Goal: Information Seeking & Learning: Learn about a topic

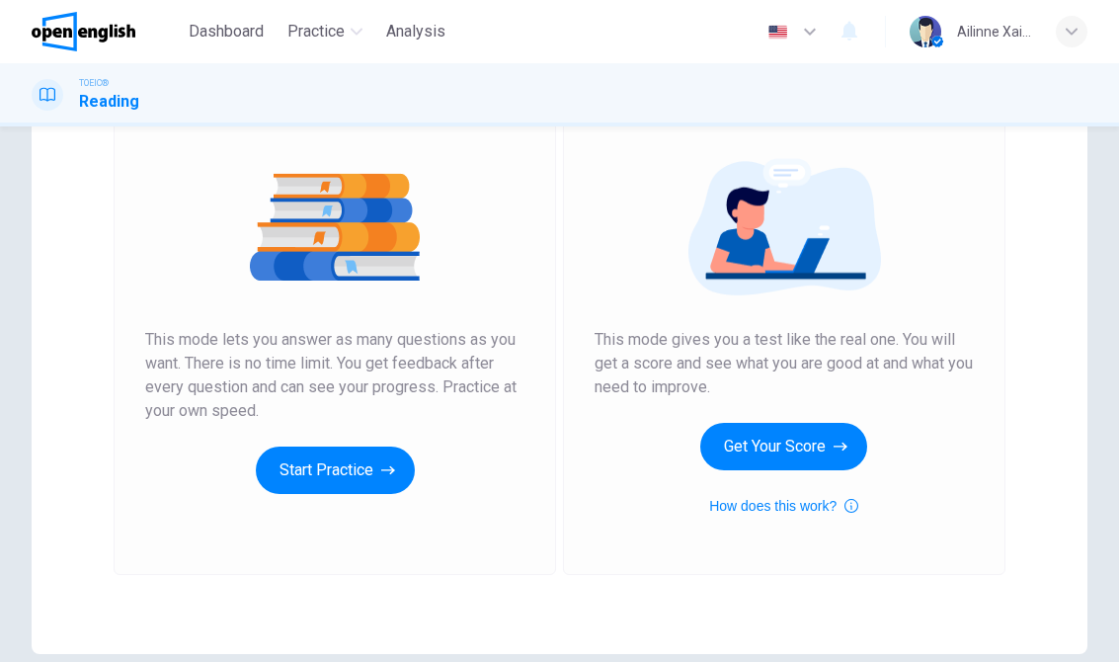
scroll to position [186, 0]
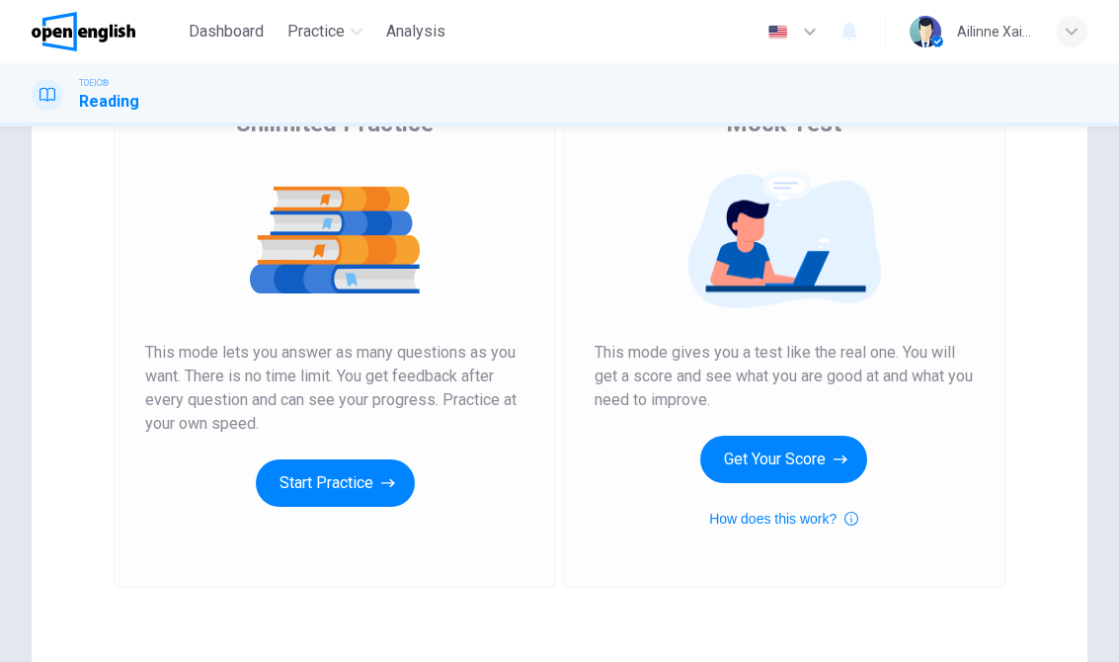
click at [375, 478] on button "Start Practice" at bounding box center [335, 482] width 159 height 47
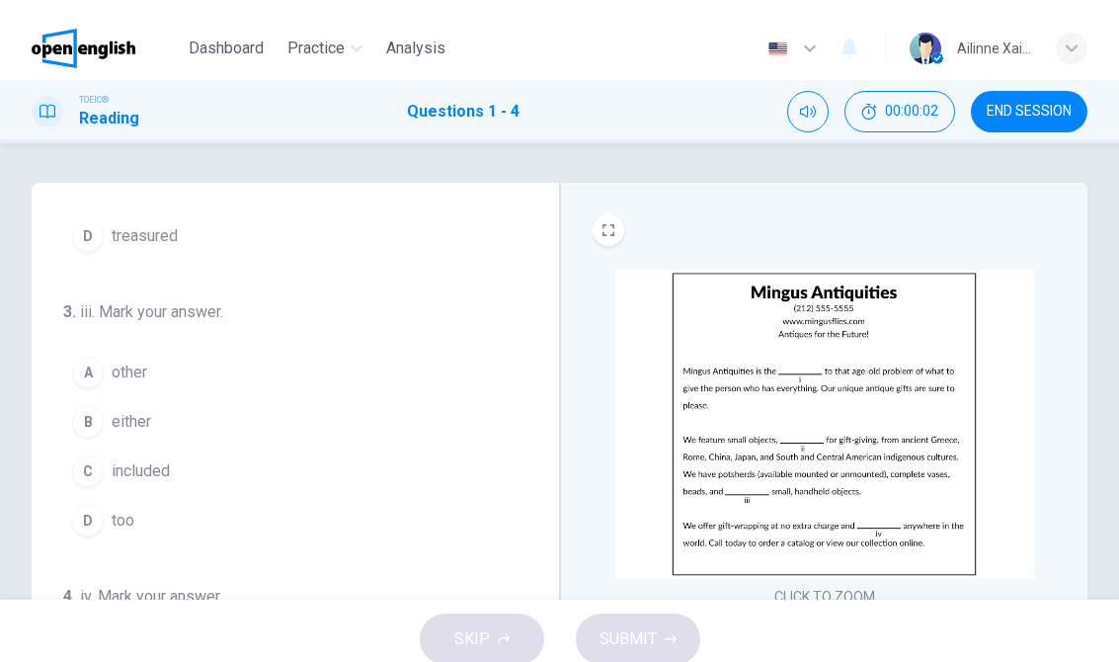
scroll to position [500, 0]
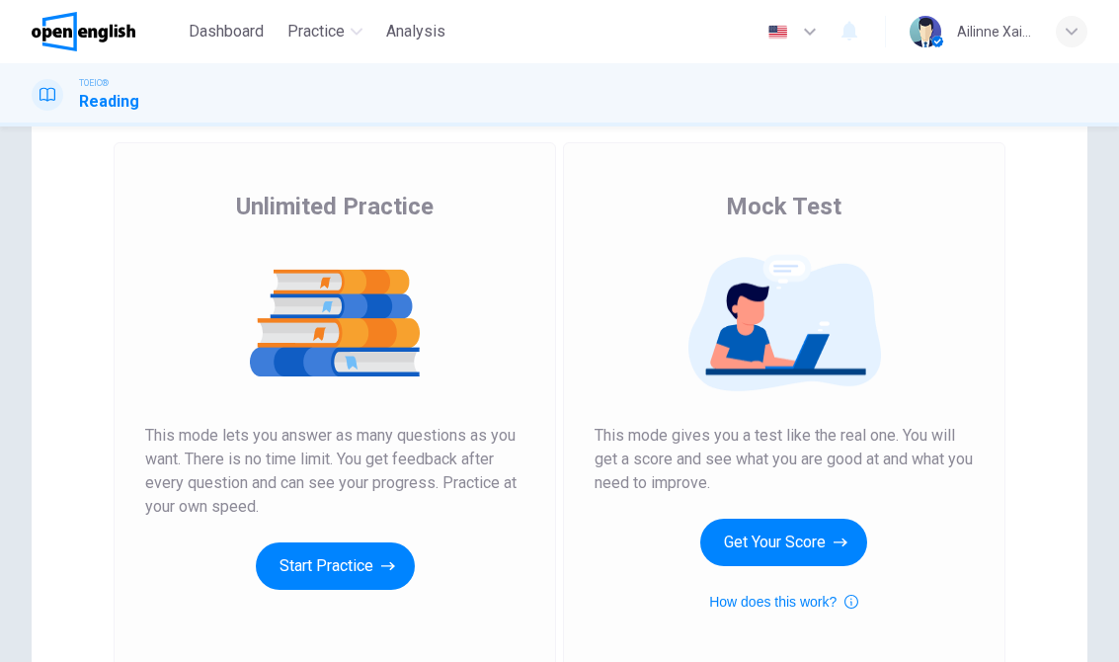
scroll to position [143, 0]
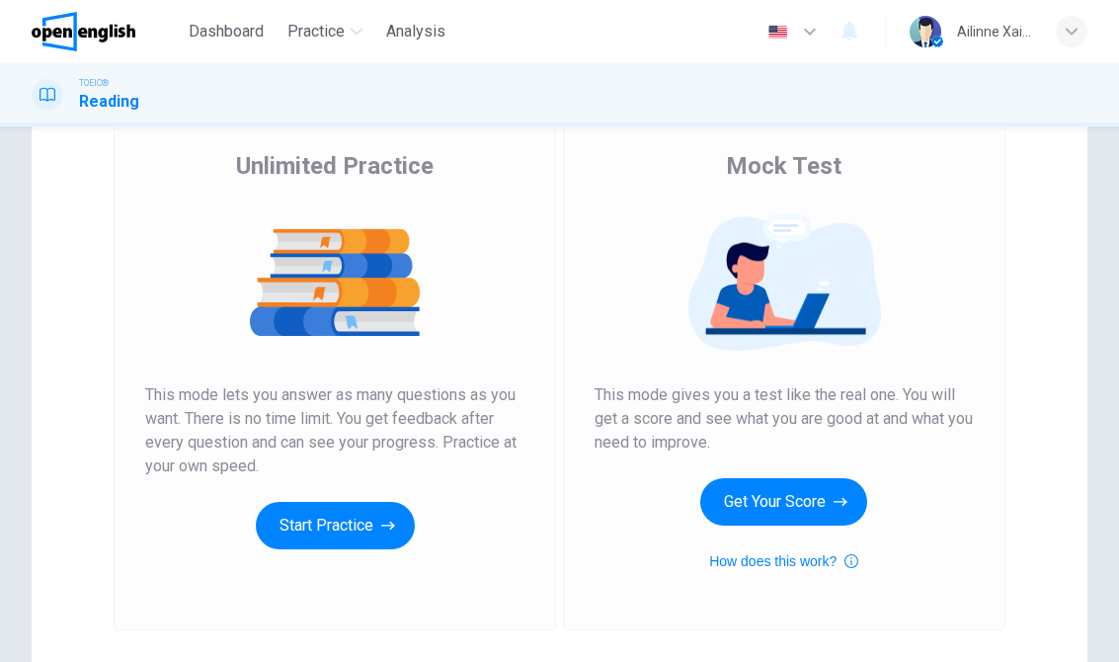
click at [401, 519] on button "Start Practice" at bounding box center [335, 525] width 159 height 47
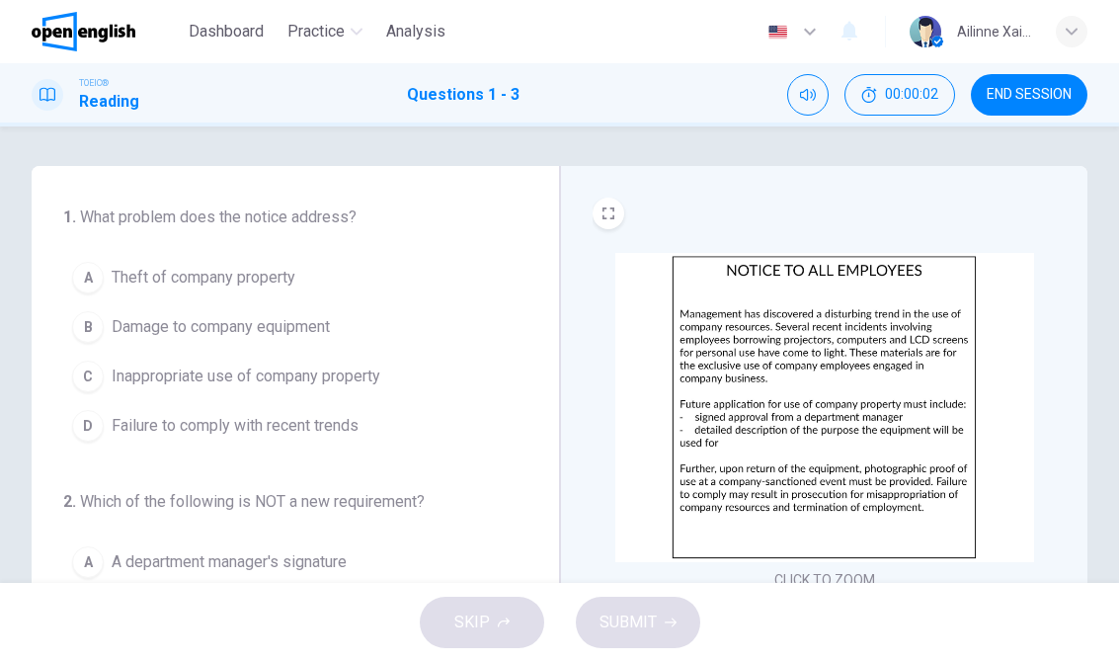
click at [1028, 94] on span "END SESSION" at bounding box center [1028, 95] width 85 height 16
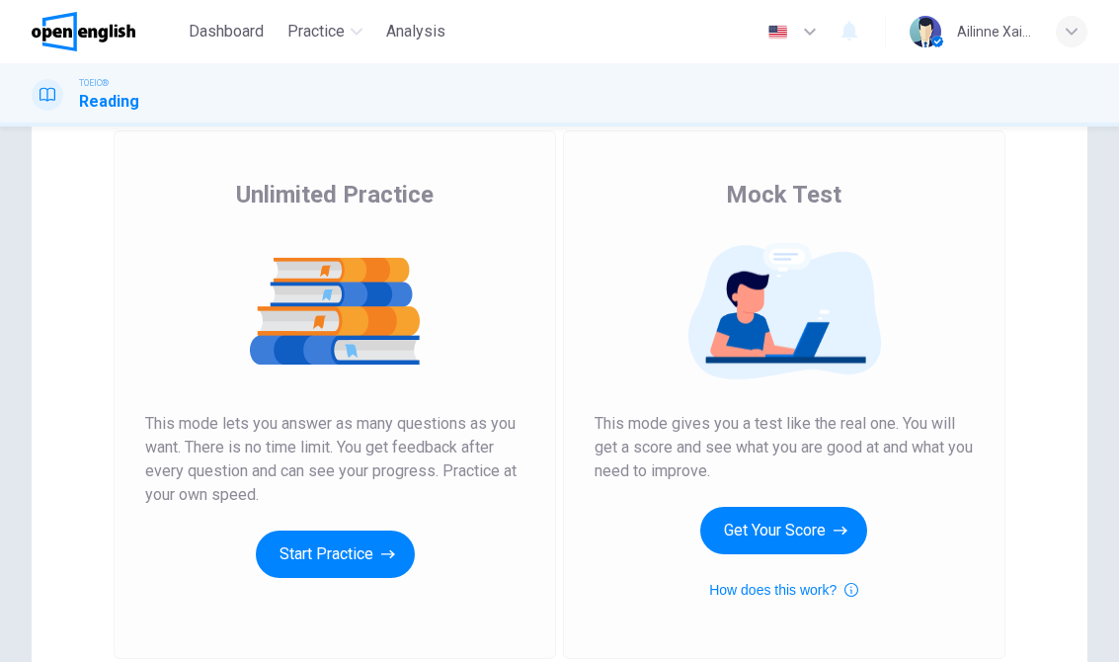
scroll to position [126, 0]
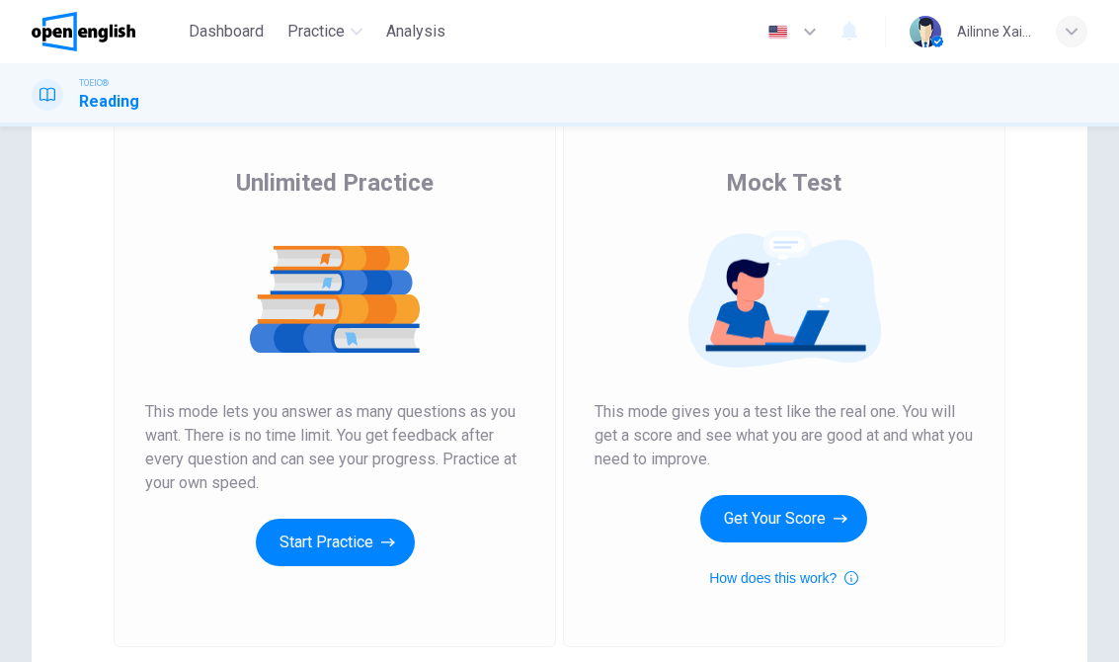
click at [382, 531] on button "Start Practice" at bounding box center [335, 541] width 159 height 47
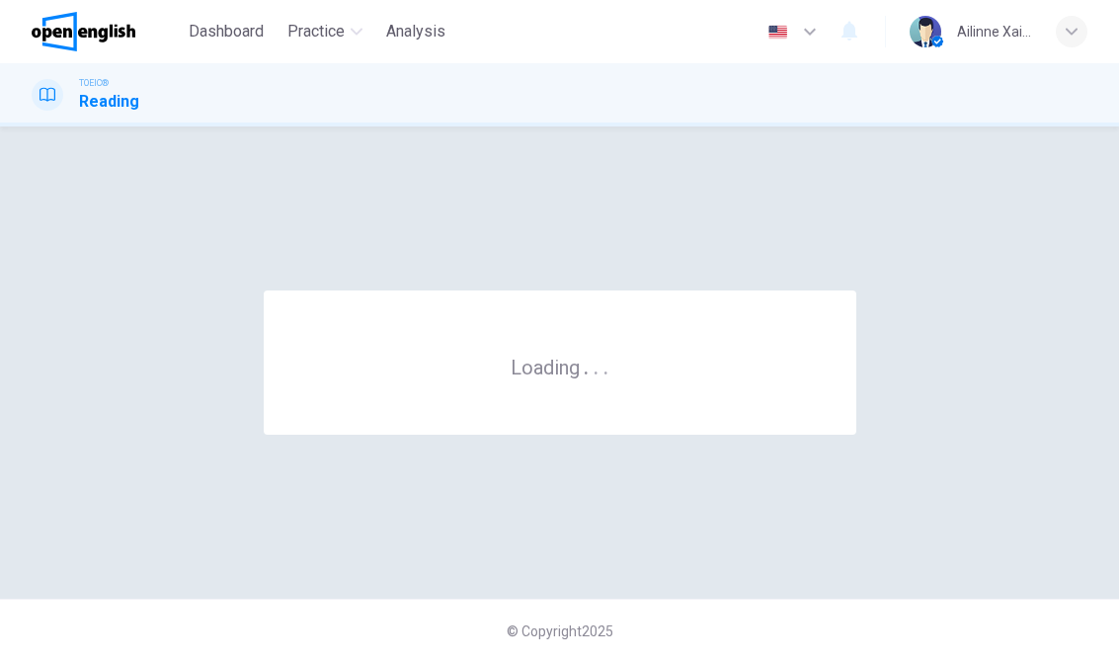
scroll to position [0, 0]
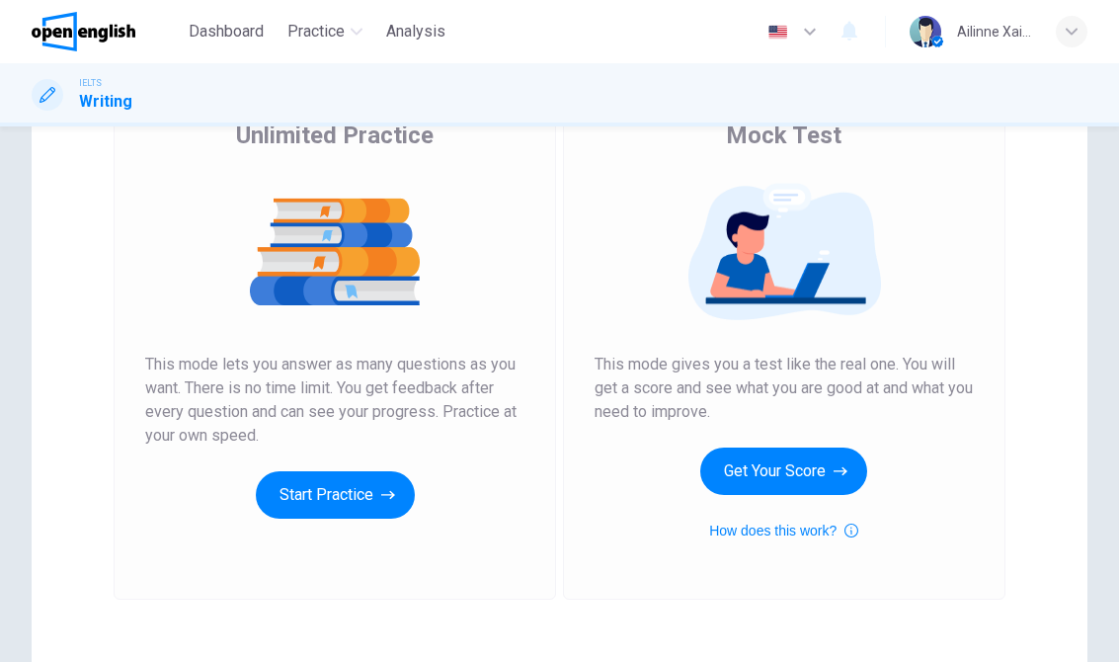
scroll to position [187, 0]
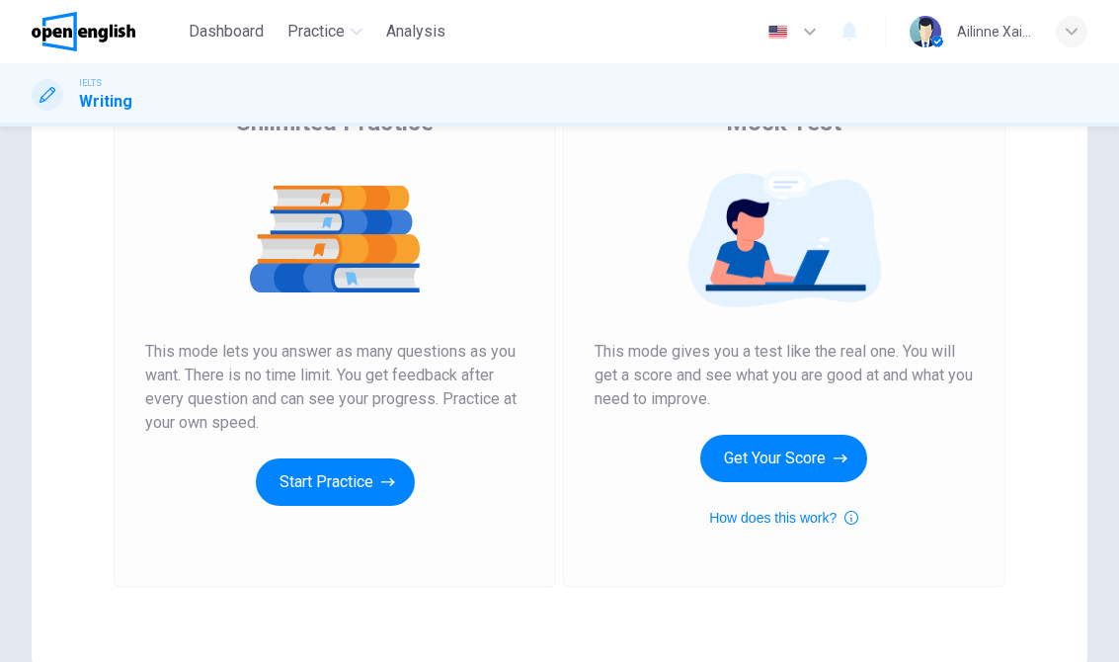
click at [764, 457] on button "Get Your Score" at bounding box center [783, 457] width 167 height 47
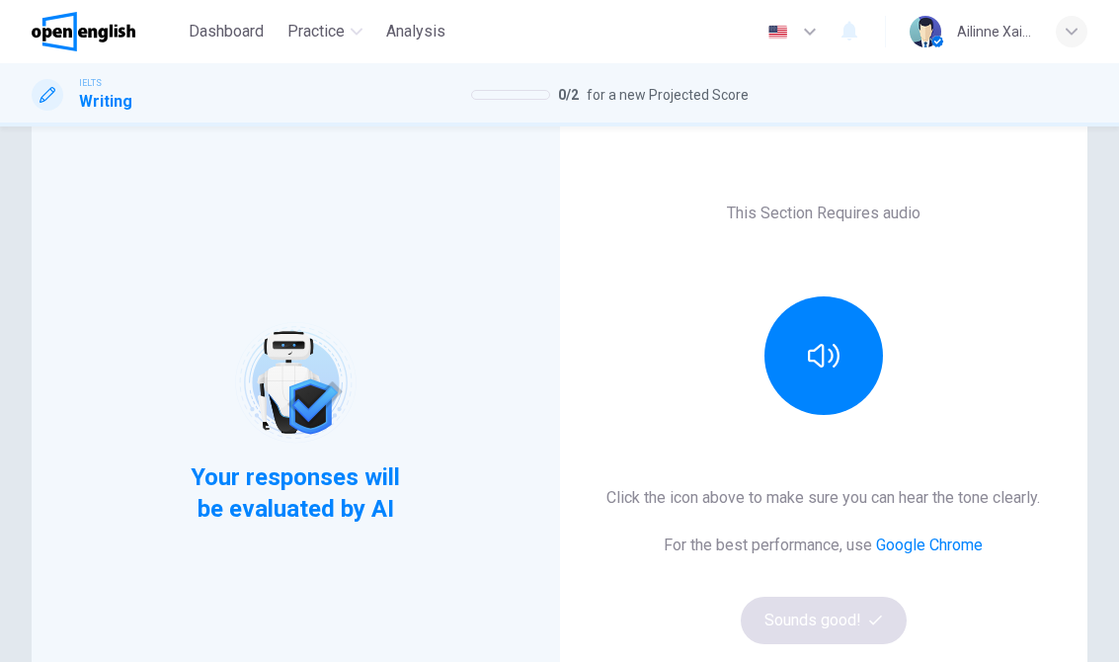
scroll to position [89, 0]
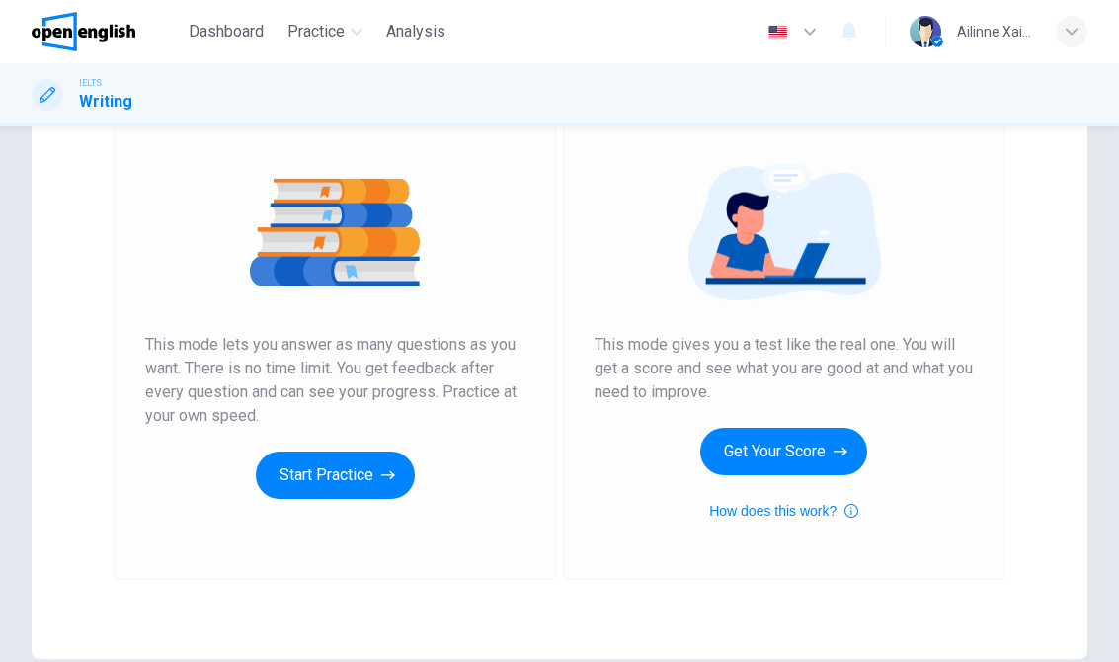
scroll to position [159, 0]
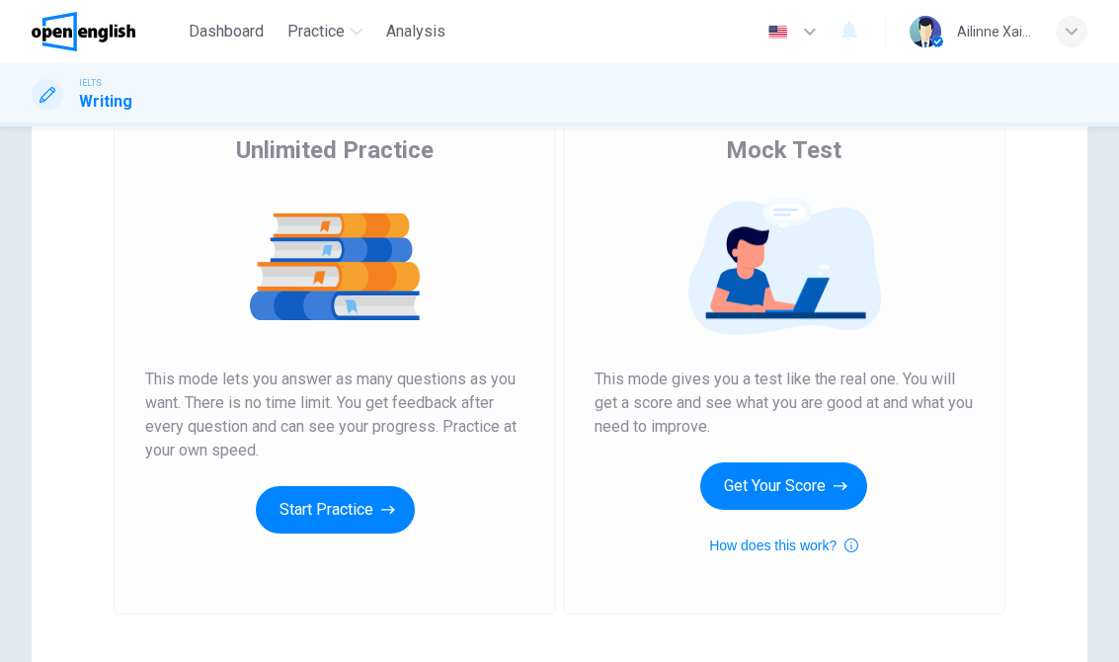
click at [412, 505] on button "Start Practice" at bounding box center [335, 509] width 159 height 47
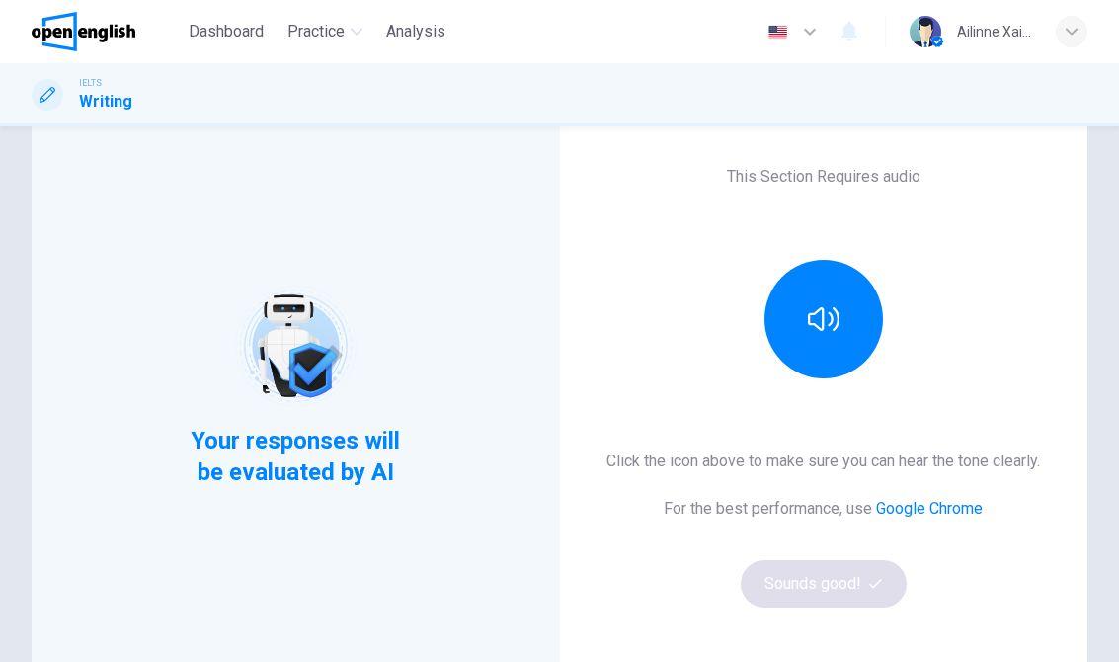
scroll to position [124, 0]
click at [828, 329] on icon "button" at bounding box center [824, 318] width 32 height 32
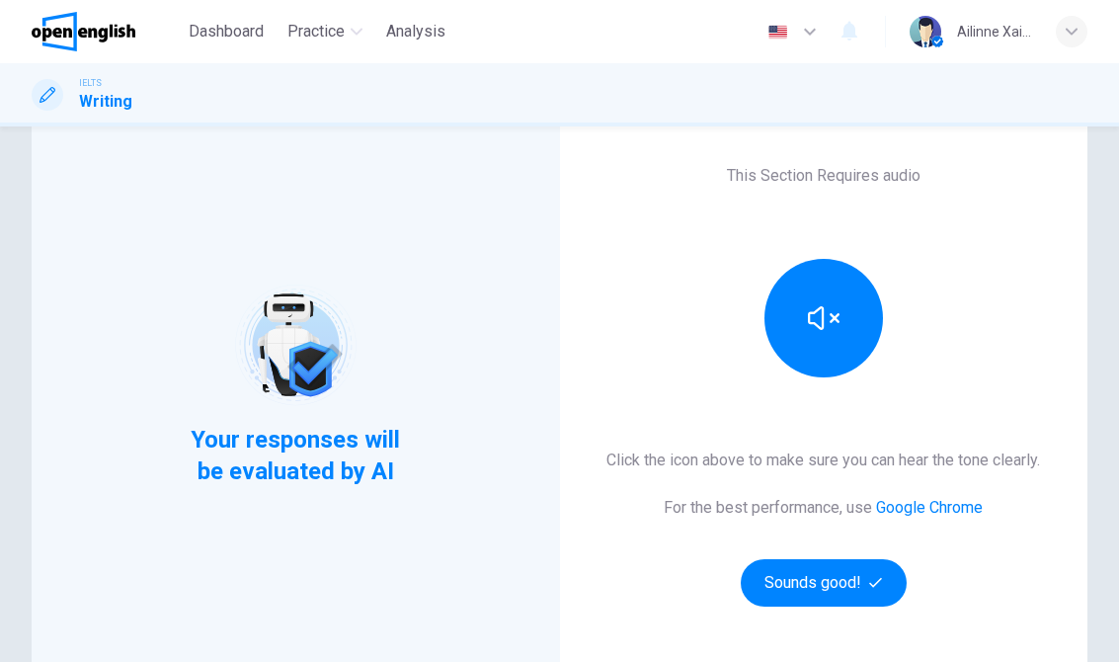
click at [812, 578] on button "Sounds good!" at bounding box center [824, 582] width 166 height 47
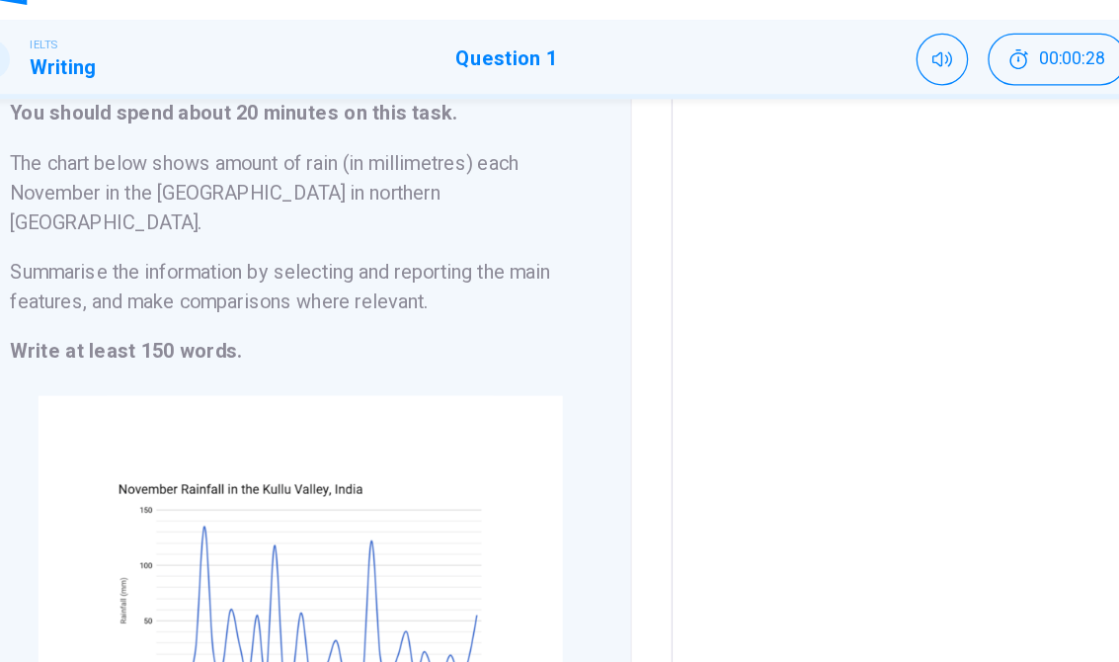
scroll to position [137, 0]
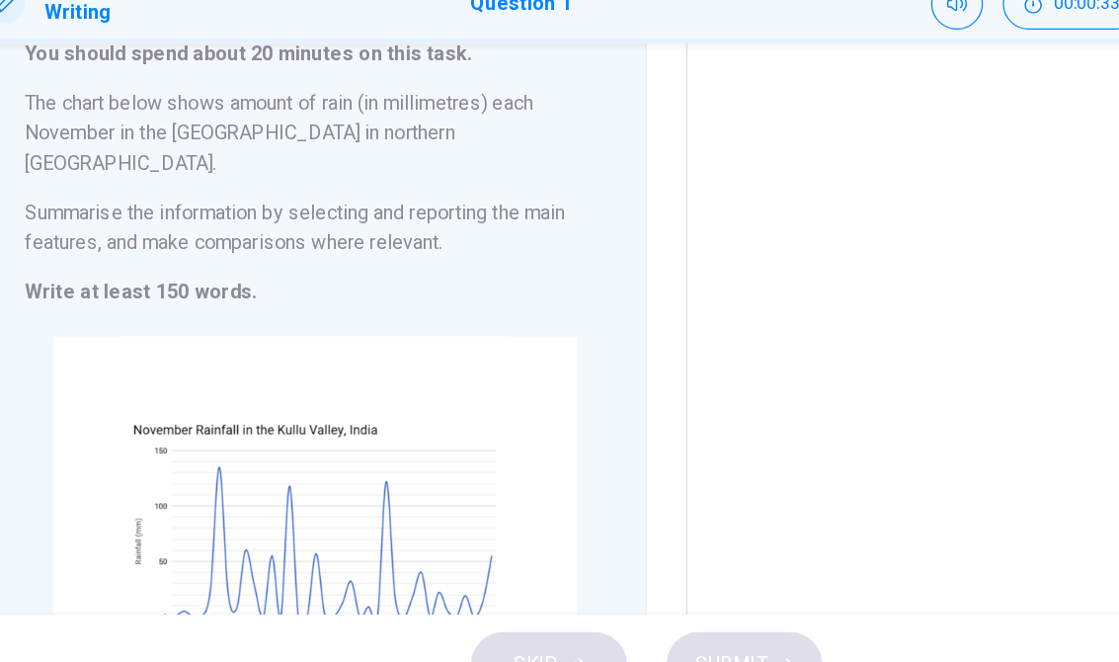
click at [395, 360] on div "Click to Zoom" at bounding box center [295, 530] width 464 height 341
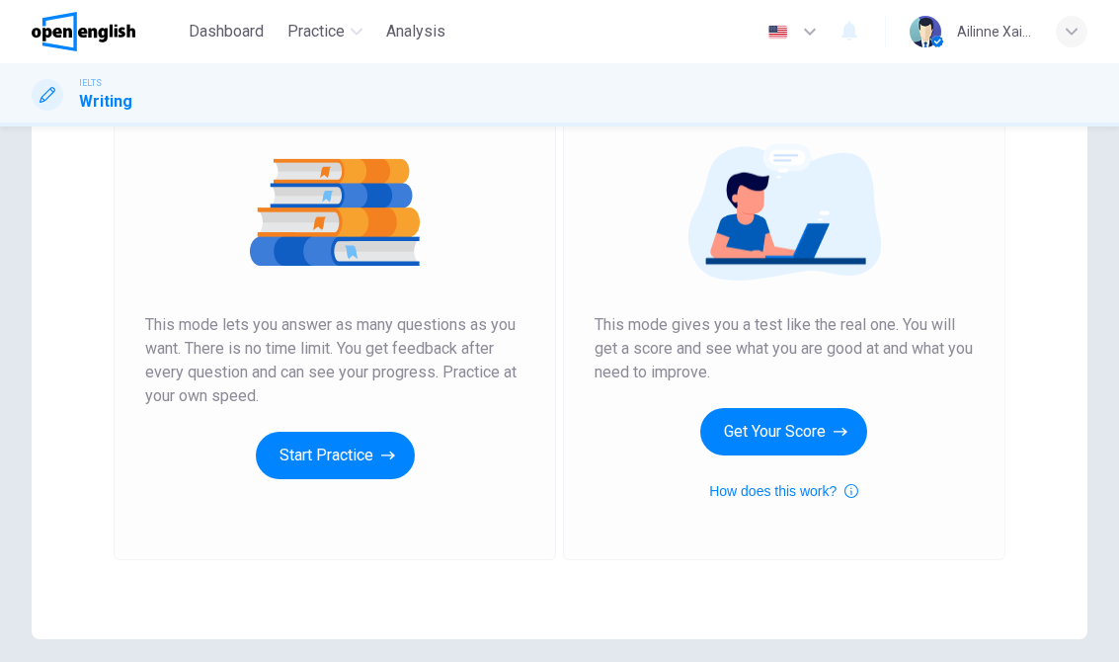
scroll to position [209, 0]
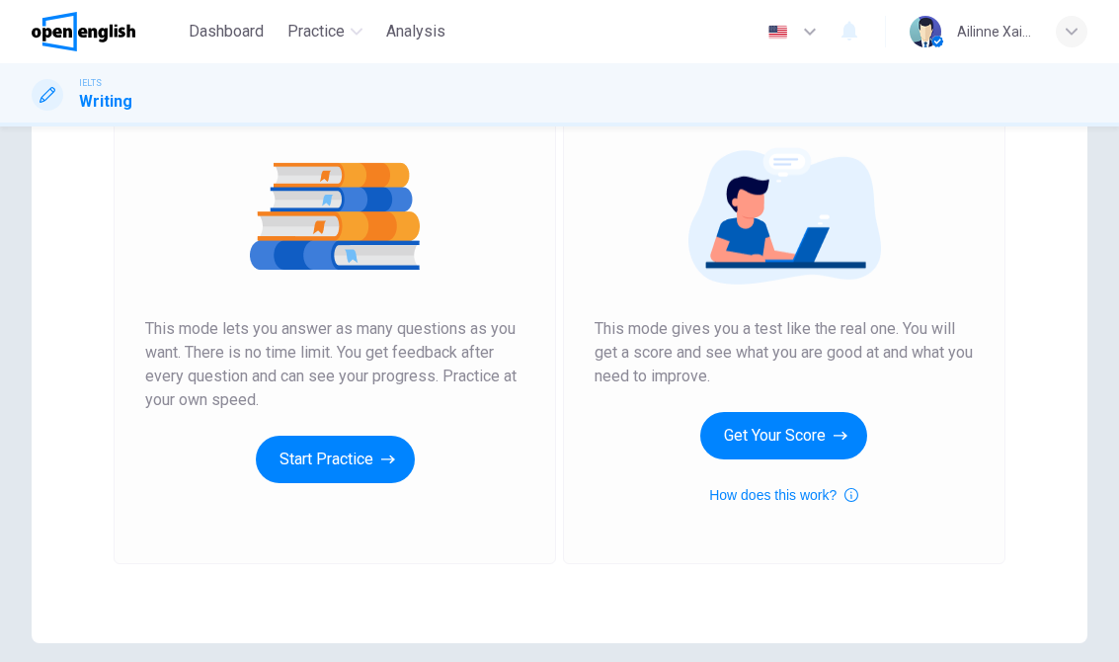
click at [387, 435] on button "Start Practice" at bounding box center [335, 458] width 159 height 47
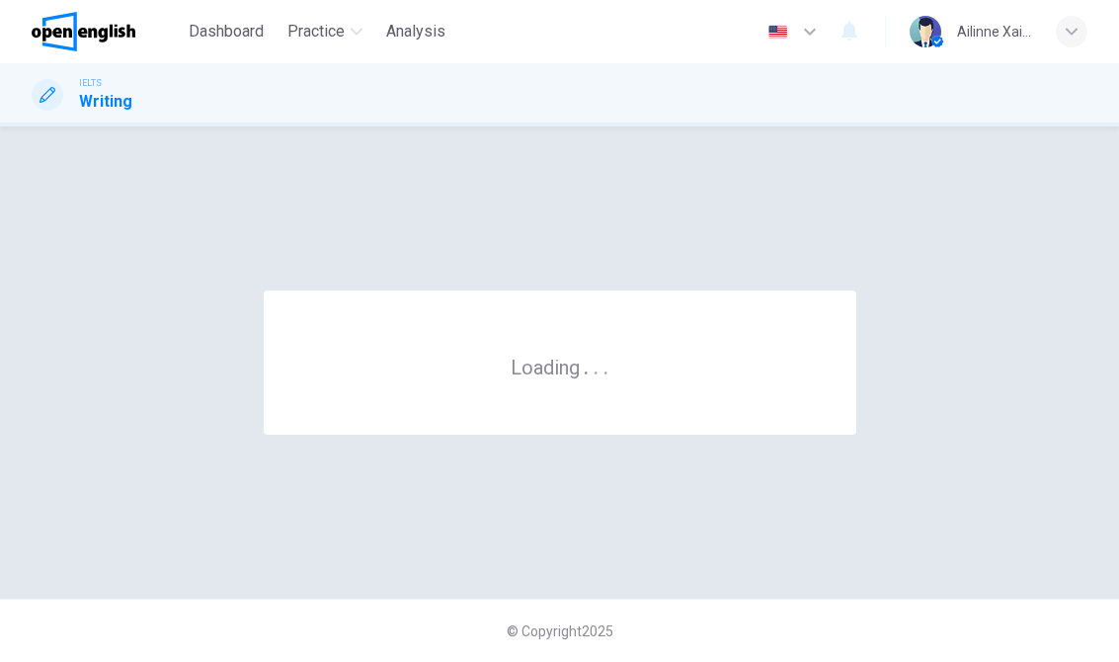
scroll to position [0, 0]
